Goal: Task Accomplishment & Management: Manage account settings

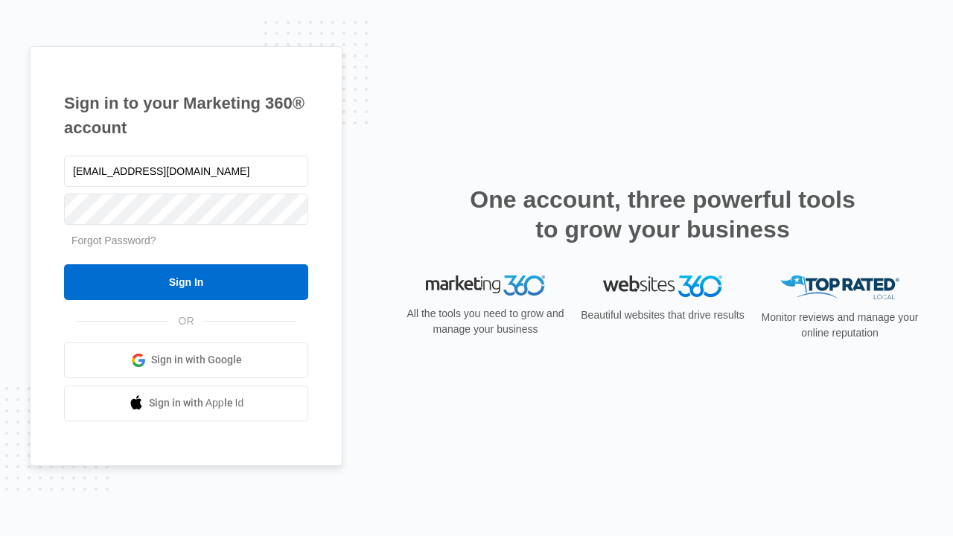
type input "dankie614@gmail.com"
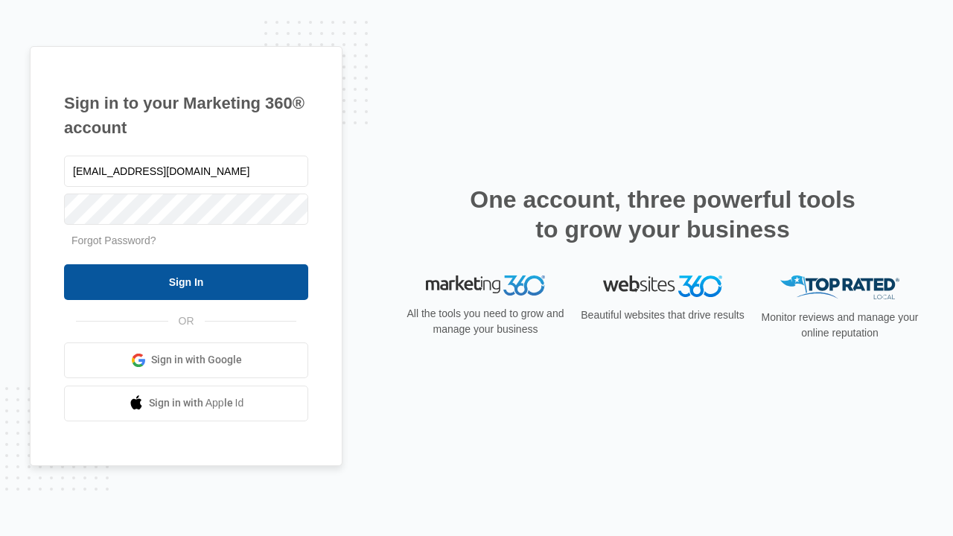
click at [186, 281] on input "Sign In" at bounding box center [186, 282] width 244 height 36
